Goal: Navigation & Orientation: Find specific page/section

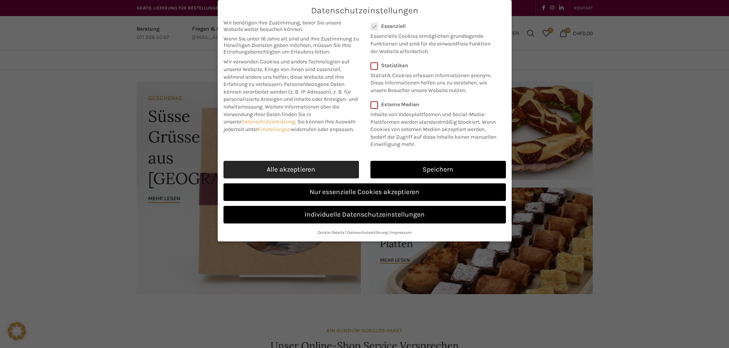
click at [315, 168] on link "Alle akzeptieren" at bounding box center [290, 170] width 135 height 18
checkbox input "true"
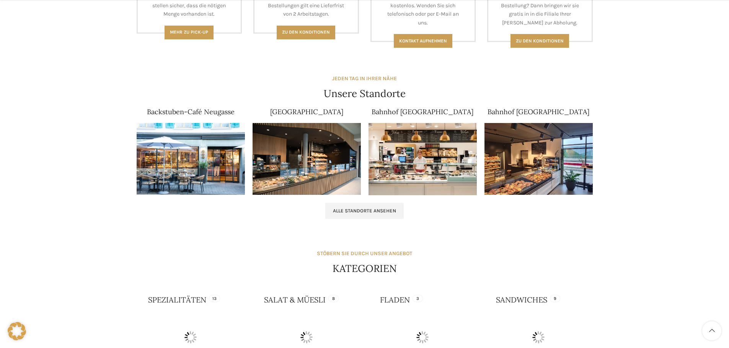
scroll to position [459, 0]
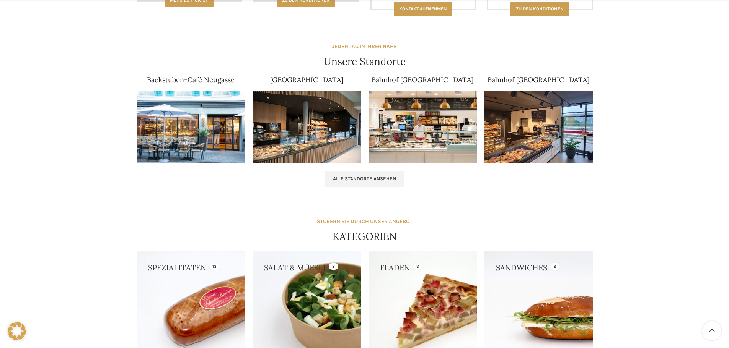
click at [194, 122] on img at bounding box center [191, 127] width 108 height 72
